Goal: Task Accomplishment & Management: Manage account settings

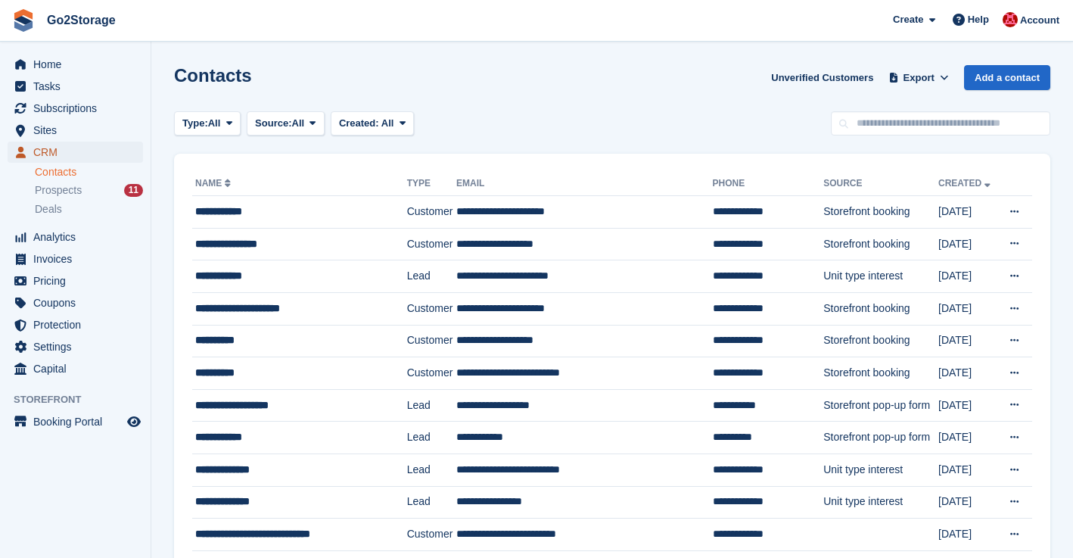
click at [41, 147] on span "CRM" at bounding box center [78, 152] width 91 height 21
click at [48, 150] on span "CRM" at bounding box center [78, 152] width 91 height 21
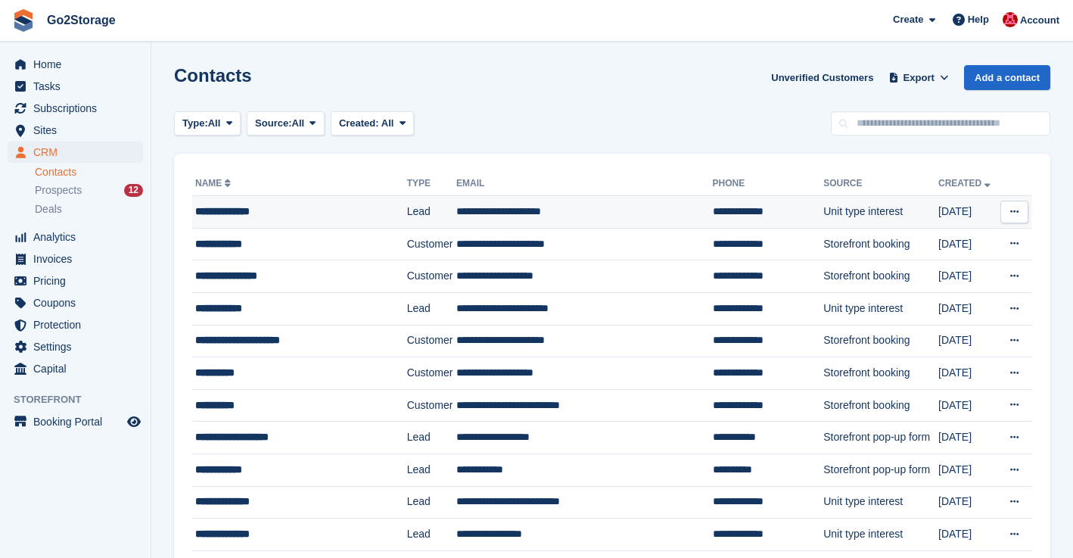
click at [1018, 215] on icon at bounding box center [1014, 212] width 8 height 10
click at [935, 275] on p "Delete contact" at bounding box center [956, 274] width 132 height 20
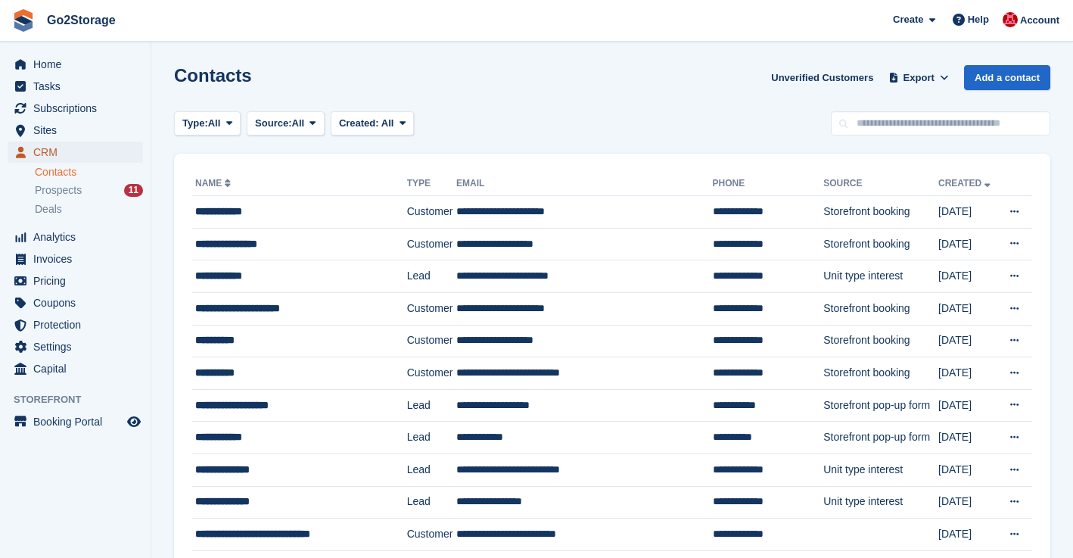
click at [37, 153] on span "CRM" at bounding box center [78, 152] width 91 height 21
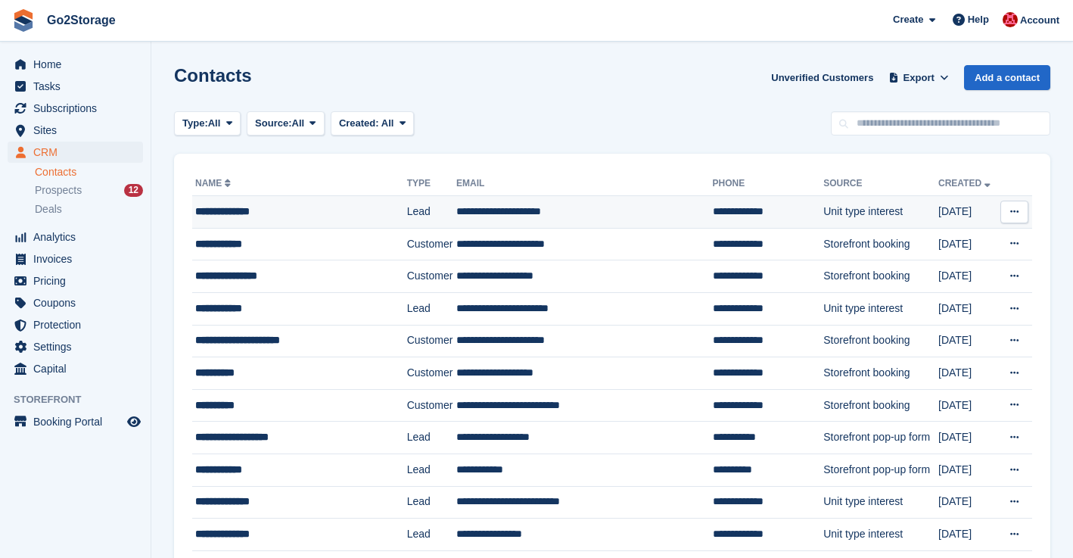
click at [1009, 212] on button at bounding box center [1014, 212] width 28 height 23
click at [928, 280] on p "Delete contact" at bounding box center [956, 274] width 132 height 20
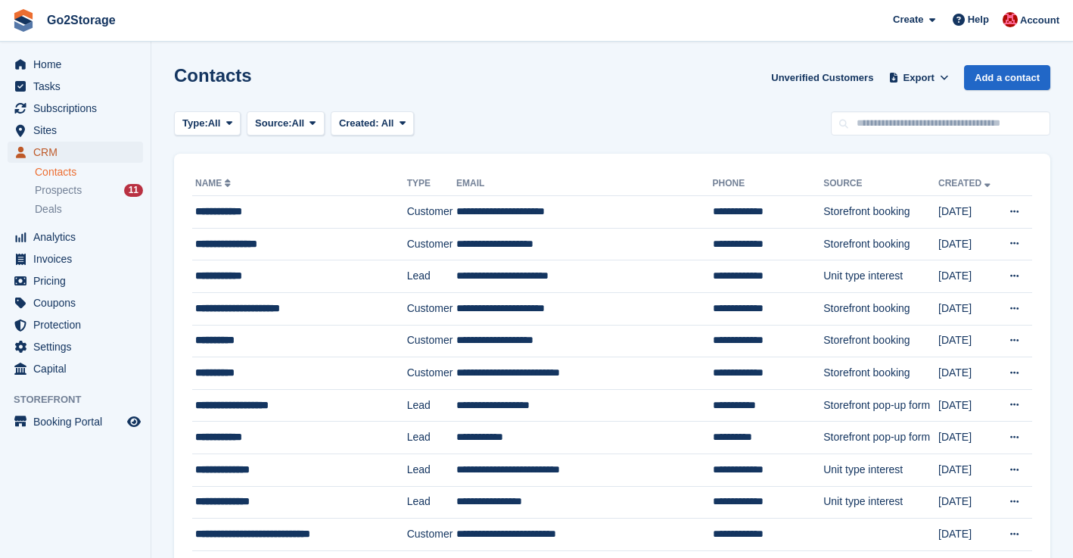
click at [56, 157] on span "CRM" at bounding box center [78, 152] width 91 height 21
click at [44, 151] on span "CRM" at bounding box center [78, 152] width 91 height 21
click at [54, 151] on span "CRM" at bounding box center [78, 152] width 91 height 21
click at [46, 155] on span "CRM" at bounding box center [78, 152] width 91 height 21
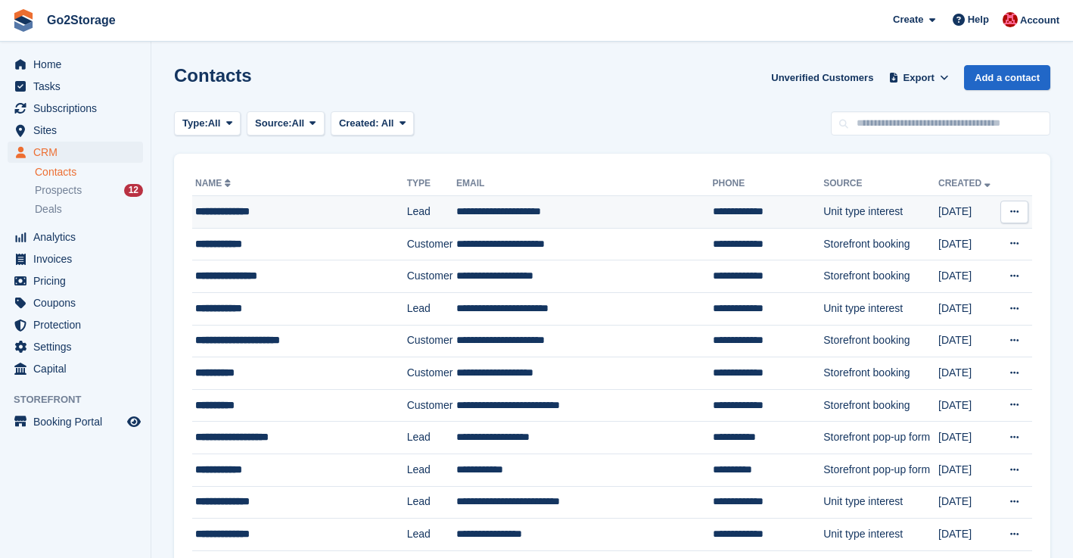
click at [1015, 216] on icon at bounding box center [1014, 212] width 8 height 10
click at [931, 277] on p "Delete contact" at bounding box center [956, 274] width 132 height 20
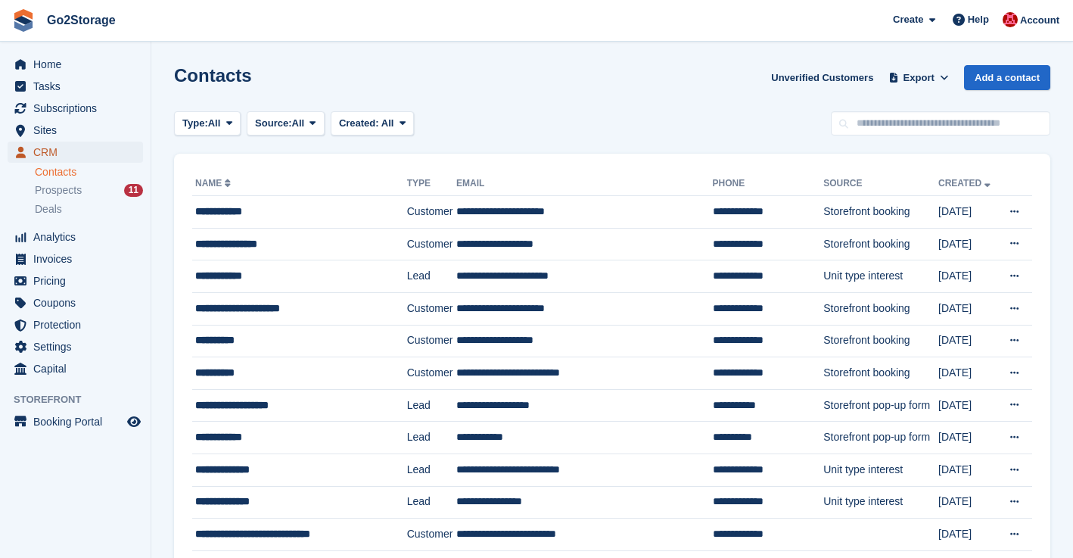
click at [45, 151] on span "CRM" at bounding box center [78, 152] width 91 height 21
click at [48, 154] on span "CRM" at bounding box center [78, 152] width 91 height 21
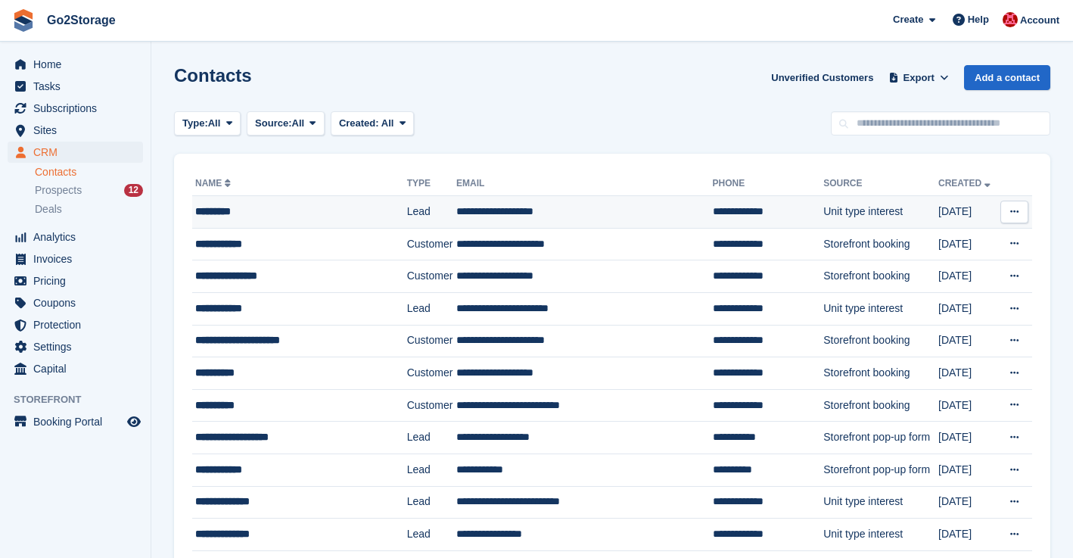
click at [1019, 215] on button at bounding box center [1014, 212] width 28 height 23
click at [947, 272] on p "Delete contact" at bounding box center [956, 274] width 132 height 20
